Goal: Navigation & Orientation: Find specific page/section

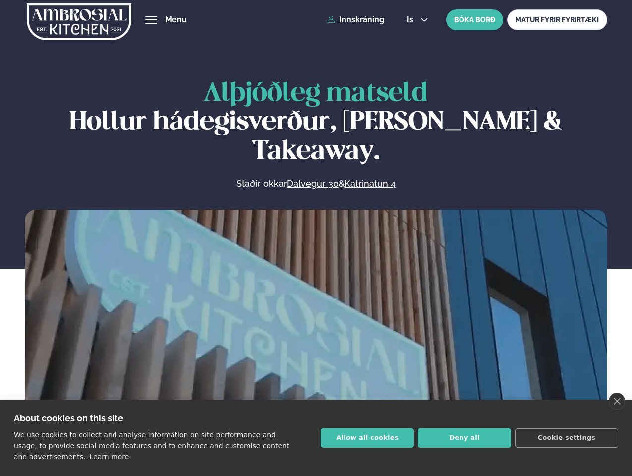
click at [616, 401] on link "close" at bounding box center [617, 400] width 16 height 17
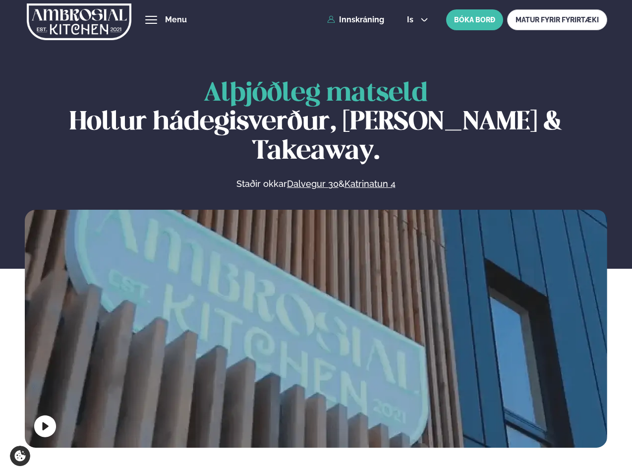
click at [151, 20] on span "hamburger" at bounding box center [151, 19] width 9 height 9
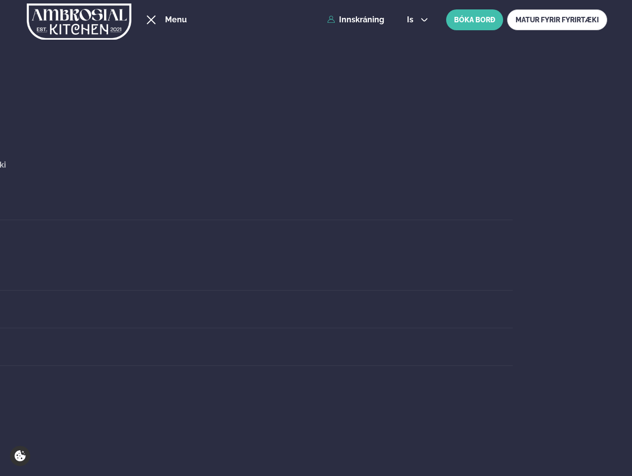
click at [416, 20] on span "is" at bounding box center [411, 20] width 9 height 8
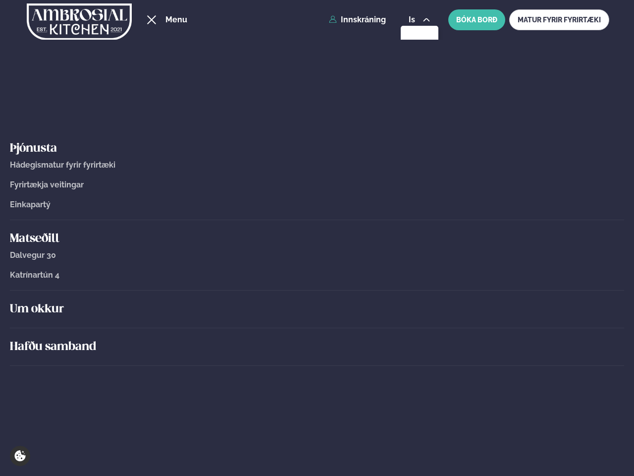
click at [316, 326] on div "Um okkur" at bounding box center [317, 309] width 614 height 38
